Goal: Task Accomplishment & Management: Use online tool/utility

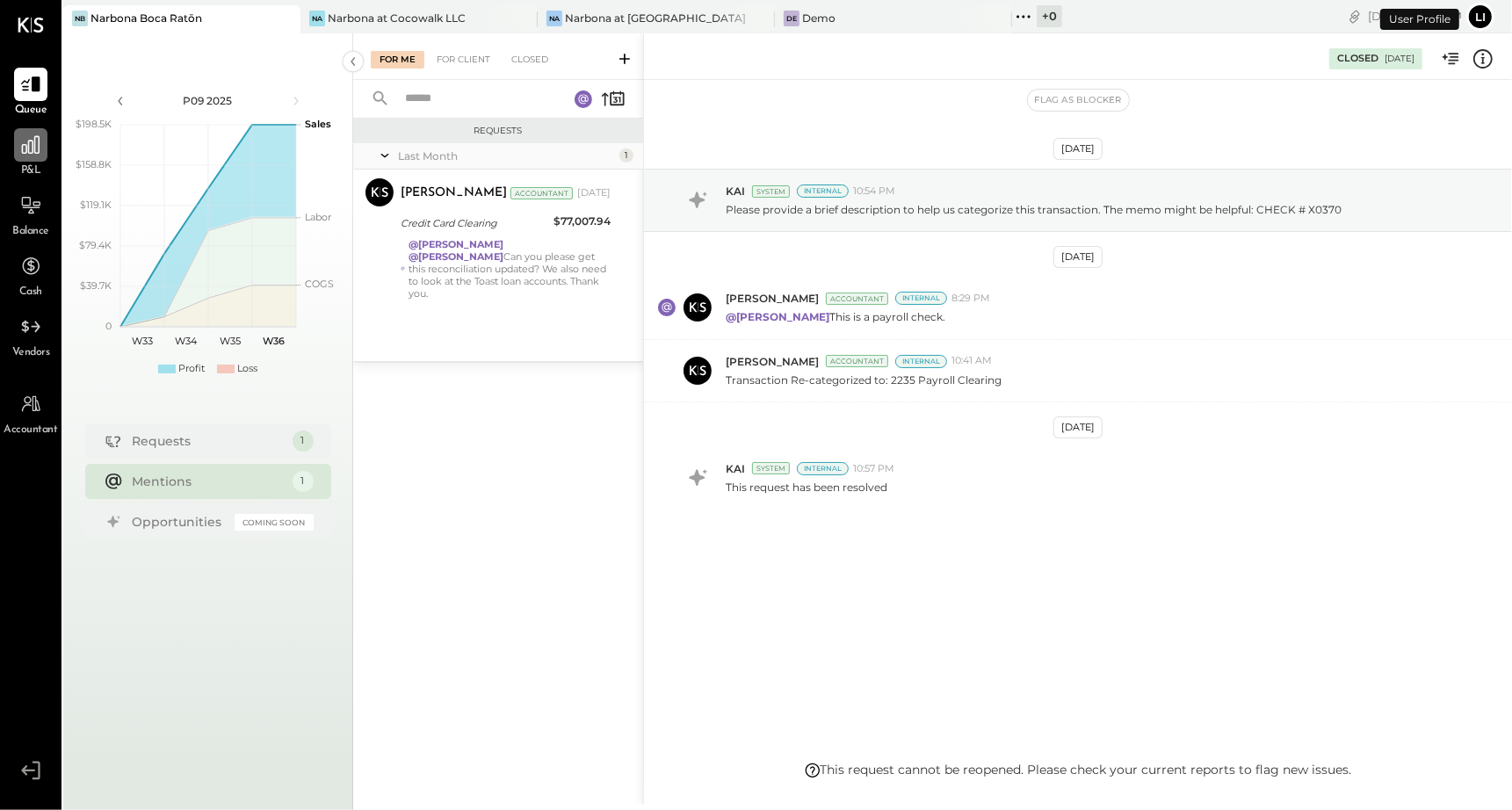
click at [20, 150] on icon at bounding box center [31, 145] width 22 height 22
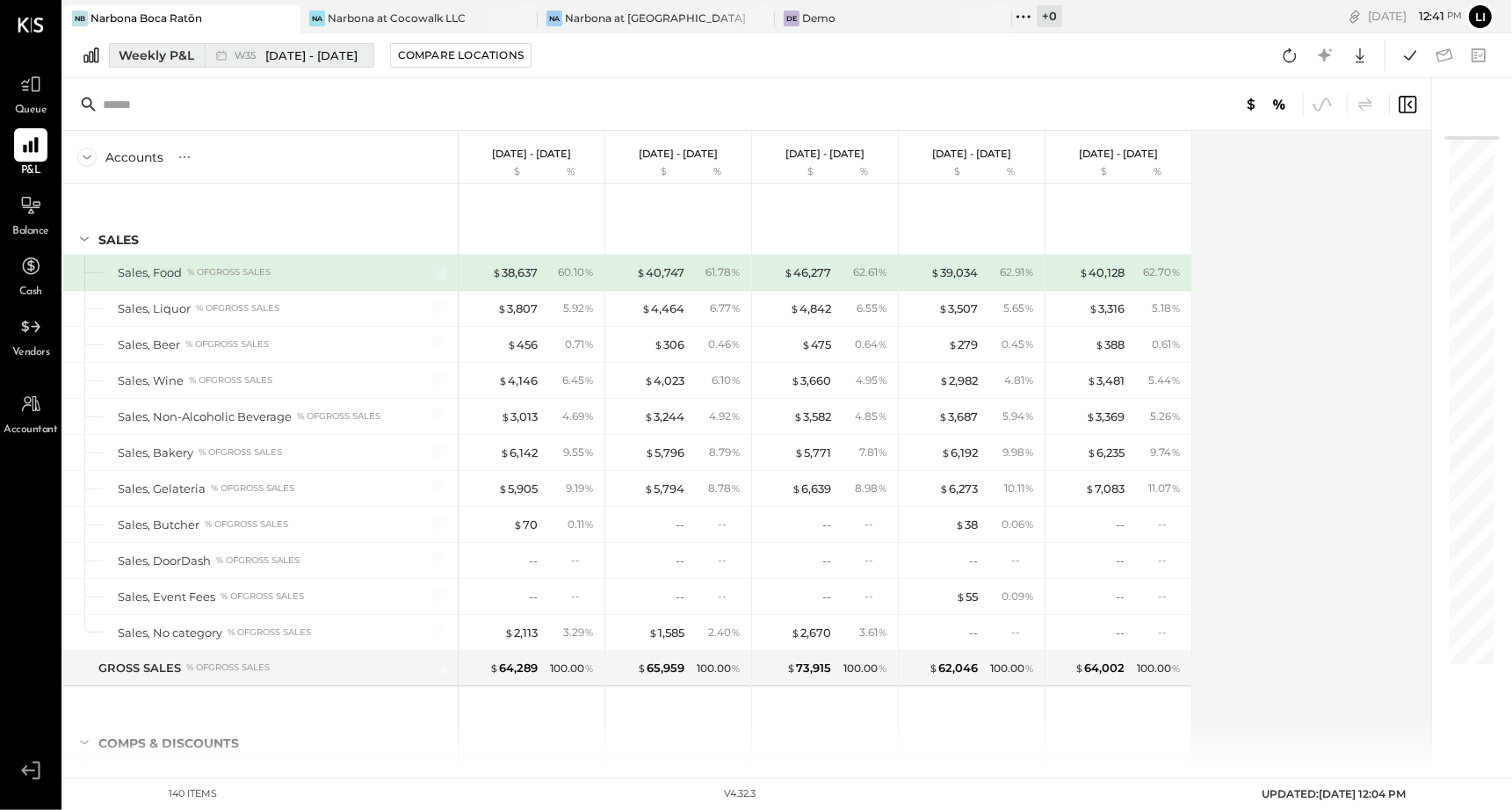
click at [351, 54] on span "[DATE] - [DATE]" at bounding box center [311, 56] width 93 height 17
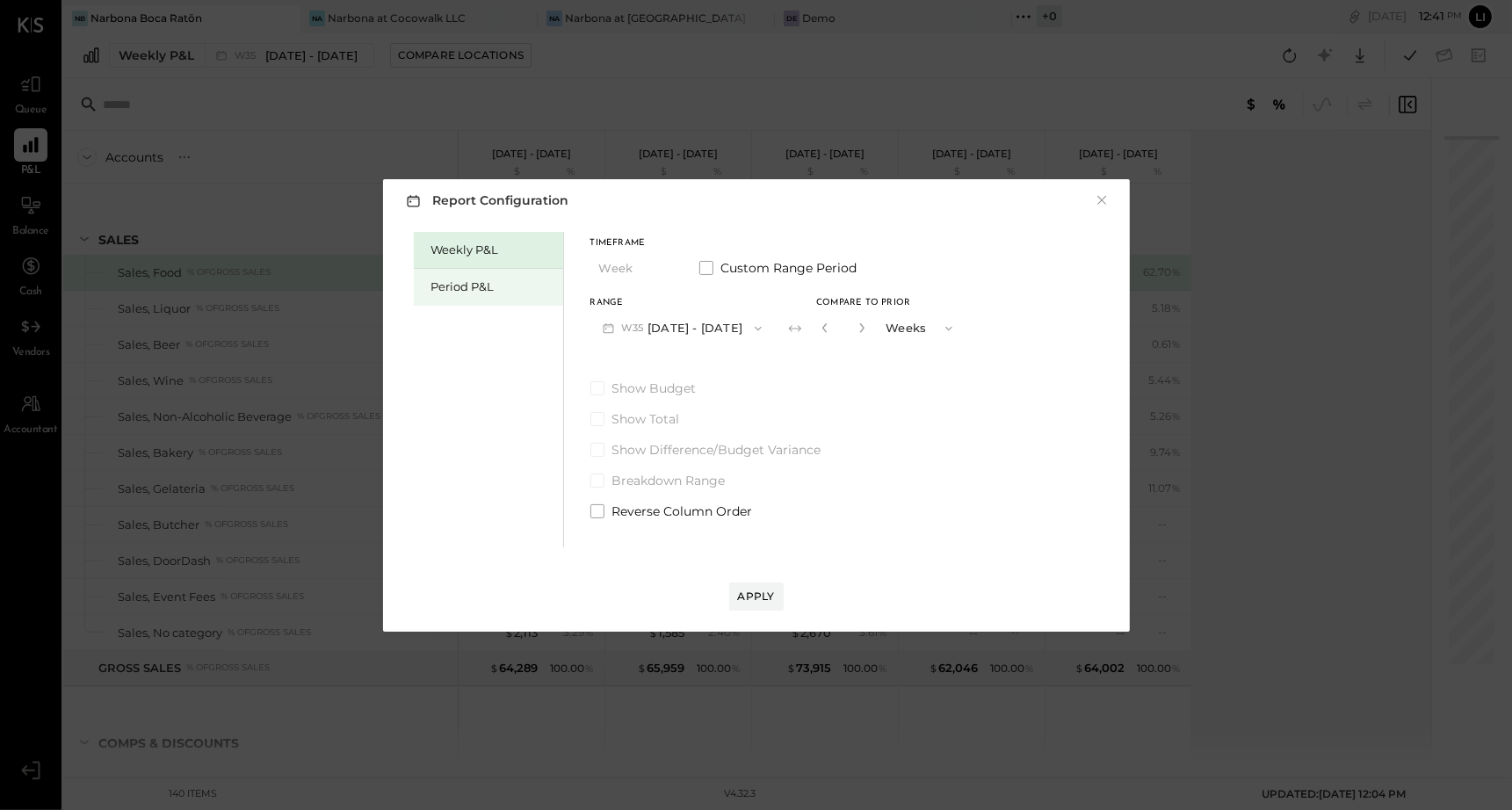
click at [465, 294] on div "Period P&L" at bounding box center [493, 287] width 123 height 17
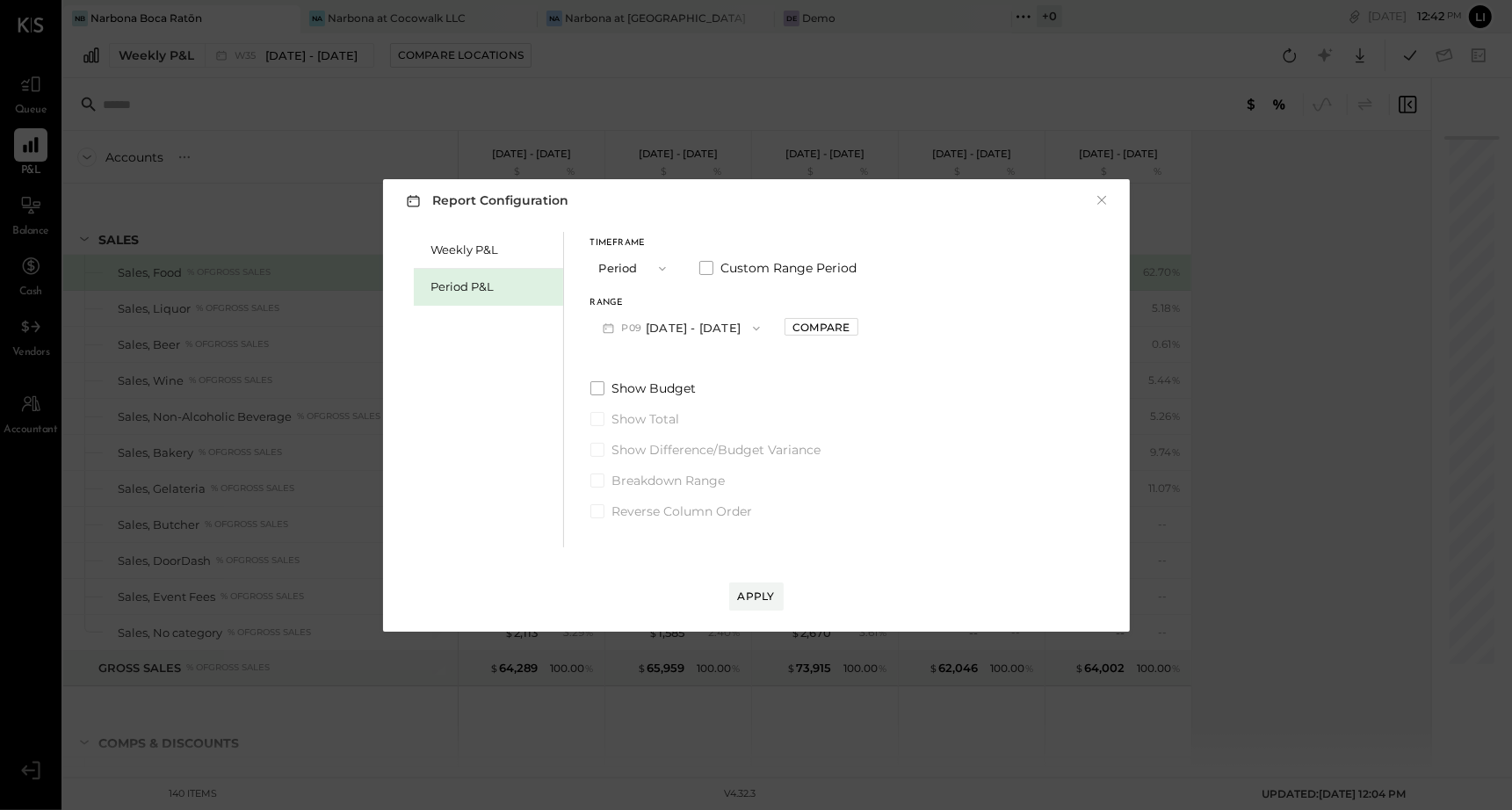
click at [1112, 199] on div "Report Configuration ×" at bounding box center [757, 200] width 712 height 25
